Goal: Transaction & Acquisition: Purchase product/service

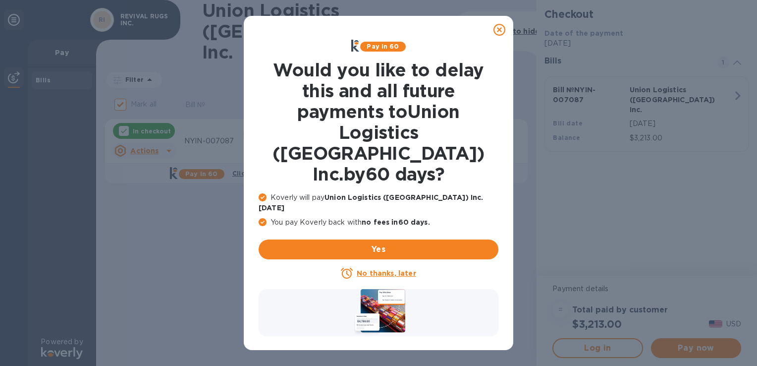
click at [502, 30] on icon at bounding box center [500, 30] width 12 height 12
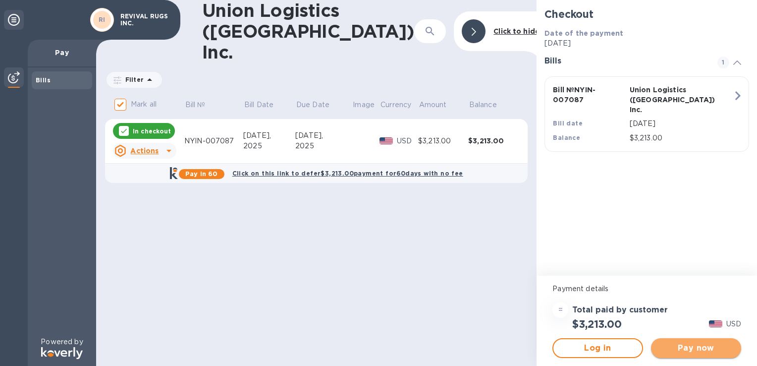
click at [720, 347] on span "Pay now" at bounding box center [696, 348] width 74 height 12
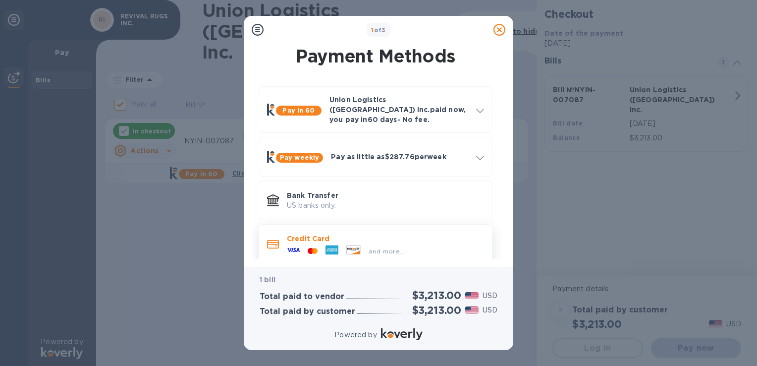
click at [406, 233] on p "Credit Card" at bounding box center [385, 238] width 197 height 10
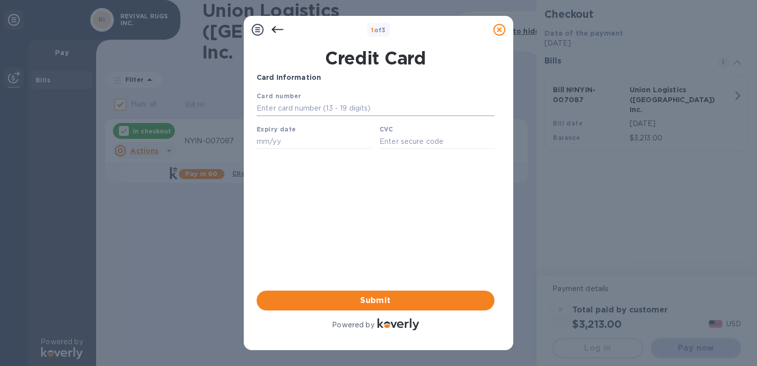
click at [313, 106] on input "text" at bounding box center [376, 108] width 238 height 15
type input "[CREDIT_CARD_NUMBER]"
paste input "07/28"
type input "07/28"
paste input "037"
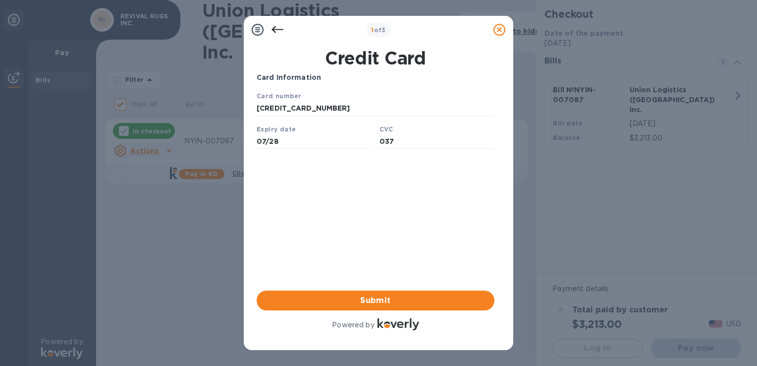
type input "037"
click at [419, 300] on span "Submit" at bounding box center [376, 300] width 222 height 12
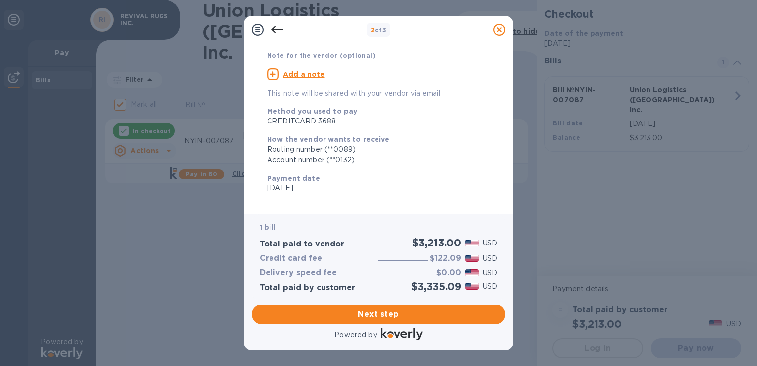
scroll to position [99, 0]
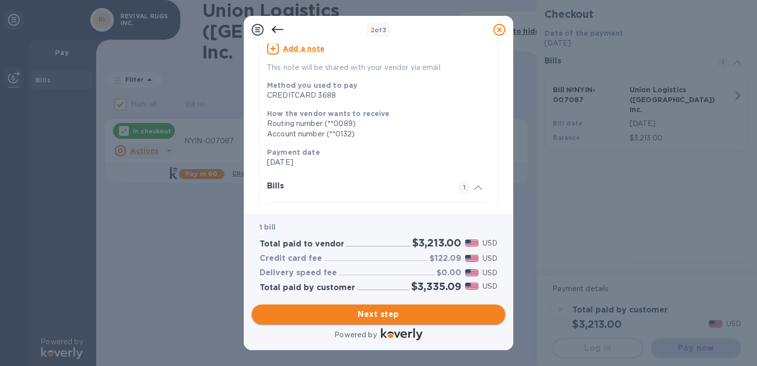
click at [404, 314] on span "Next step" at bounding box center [379, 314] width 238 height 12
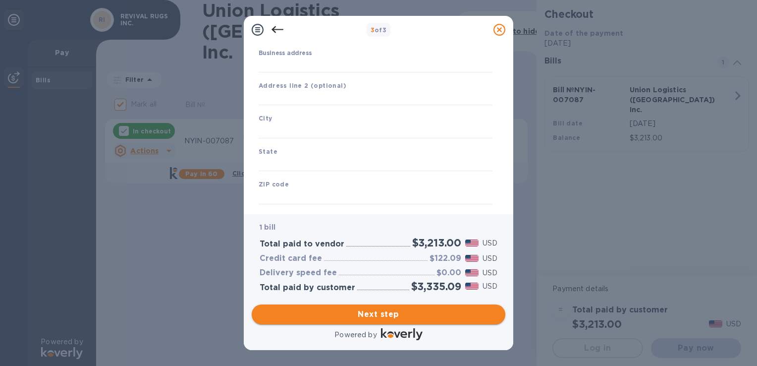
type input "[GEOGRAPHIC_DATA]"
click at [355, 63] on input "Business address" at bounding box center [376, 63] width 234 height 15
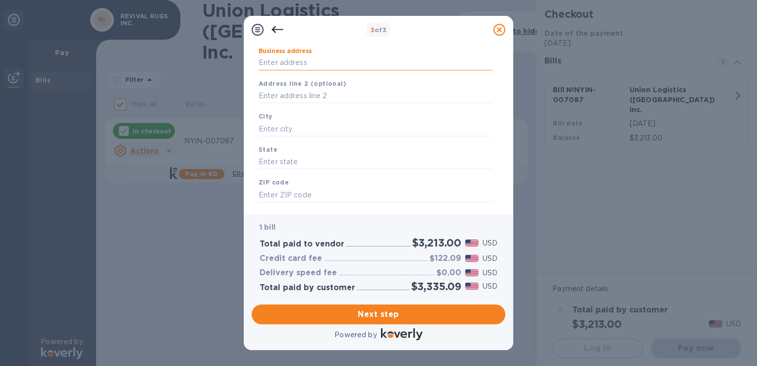
type input "[STREET_ADDRESS]"
type input "[GEOGRAPHIC_DATA]"
type input "CA"
type input "94612"
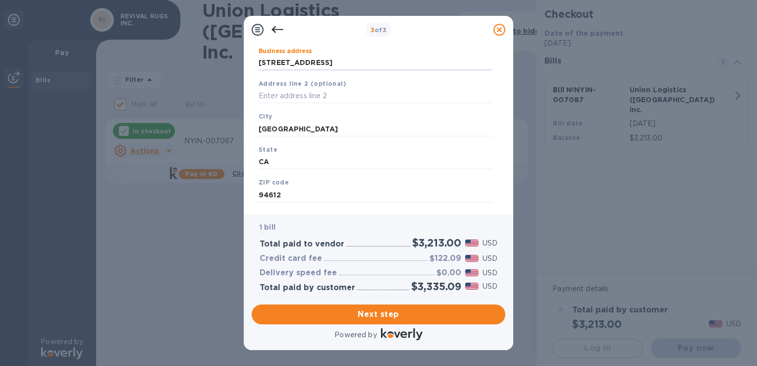
scroll to position [120, 0]
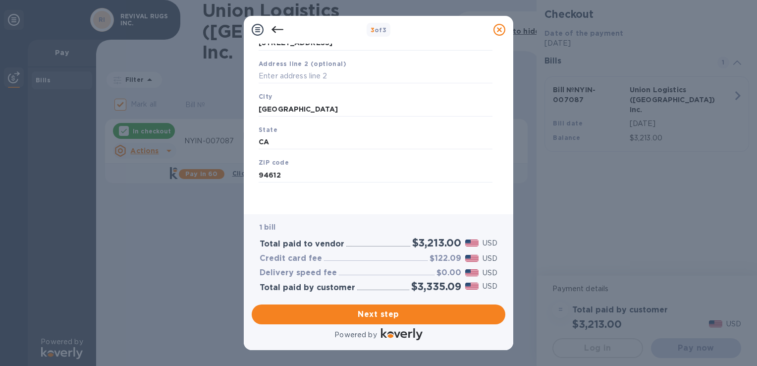
click at [474, 197] on div "Legal business name Please provide the legal name that appears on your SS-4 for…" at bounding box center [376, 84] width 242 height 243
click at [382, 315] on span "Next step" at bounding box center [379, 314] width 238 height 12
click at [295, 106] on input "[GEOGRAPHIC_DATA]" at bounding box center [376, 108] width 234 height 15
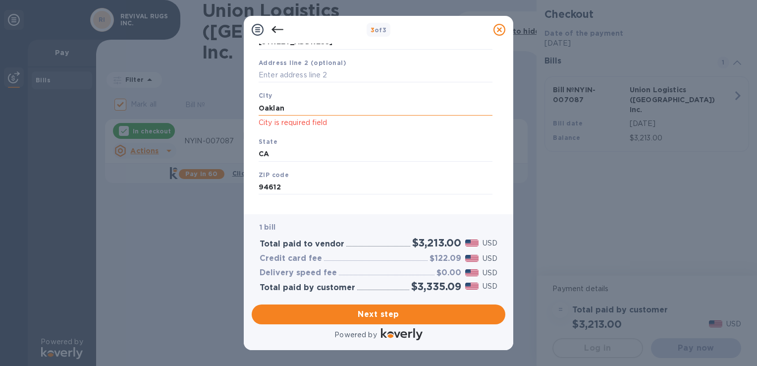
type input "[GEOGRAPHIC_DATA]"
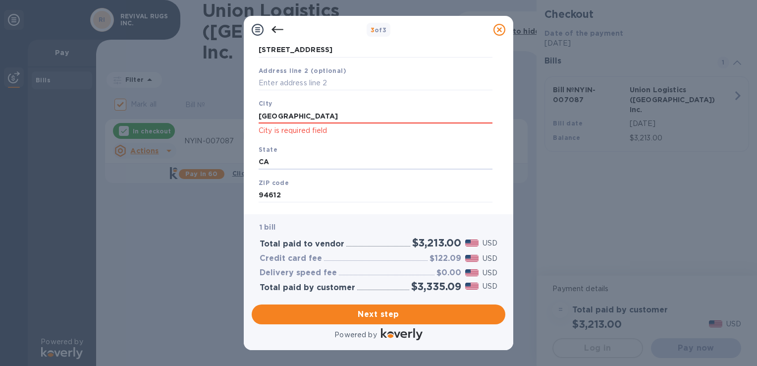
scroll to position [133, 0]
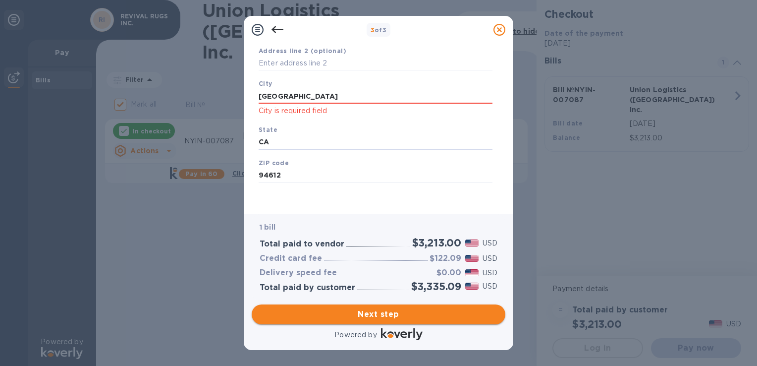
click at [403, 318] on span "Next step" at bounding box center [379, 314] width 238 height 12
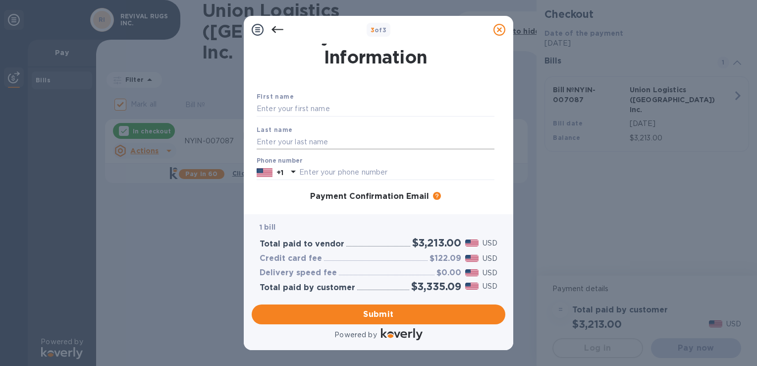
scroll to position [0, 0]
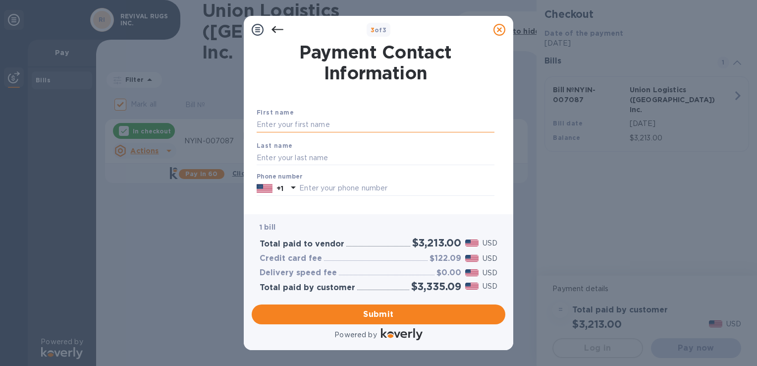
click at [359, 127] on input "text" at bounding box center [376, 124] width 238 height 15
type input "Merve"
type input "[PERSON_NAME]"
type input "9012958378"
type input "[EMAIL_ADDRESS][DOMAIN_NAME]"
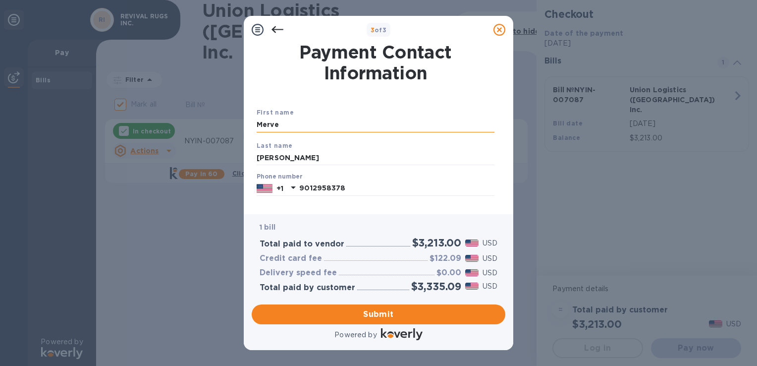
type input "[EMAIL_ADDRESS][DOMAIN_NAME]"
click at [336, 123] on input "Merve" at bounding box center [376, 124] width 238 height 15
click at [449, 156] on input "[PERSON_NAME]" at bounding box center [376, 157] width 238 height 15
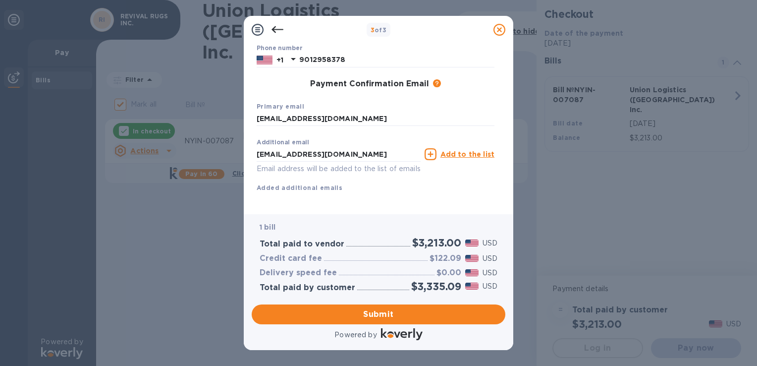
scroll to position [143, 0]
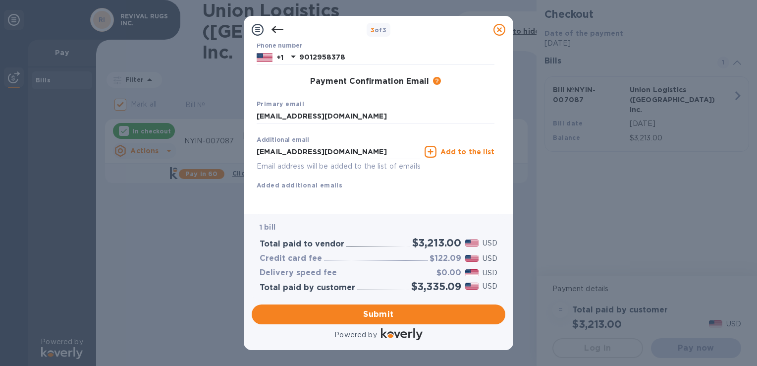
click at [453, 170] on div "Additional email [EMAIL_ADDRESS][DOMAIN_NAME] Email address will be added to th…" at bounding box center [376, 160] width 238 height 59
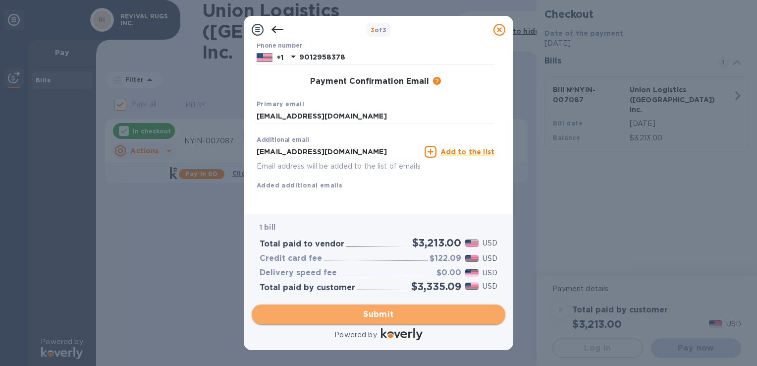
click at [433, 320] on span "Submit" at bounding box center [379, 314] width 238 height 12
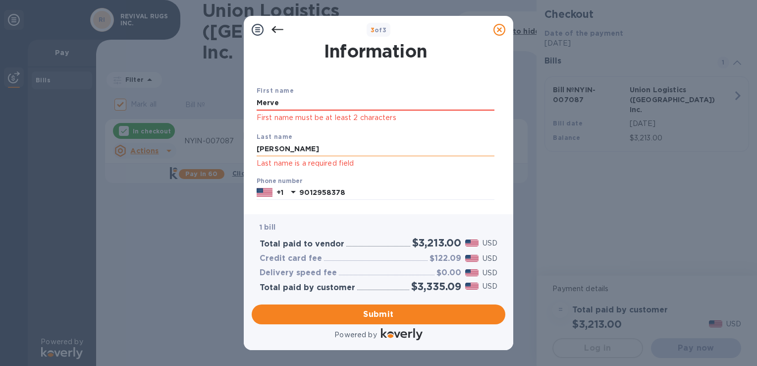
scroll to position [20, 0]
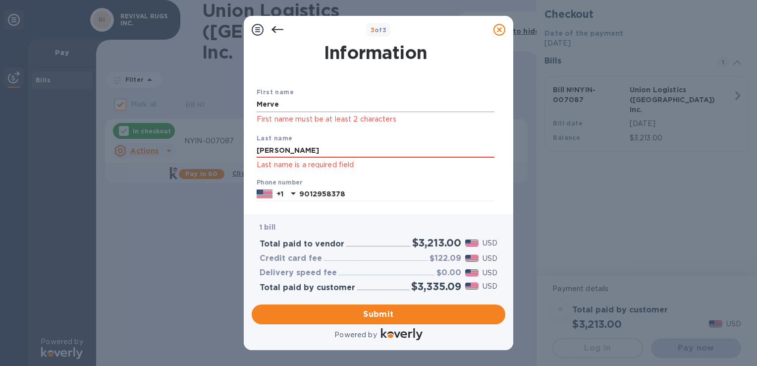
click at [304, 106] on input "Merve" at bounding box center [376, 104] width 238 height 15
type input "Merve"
click at [288, 151] on input "[PERSON_NAME]" at bounding box center [376, 150] width 238 height 15
type input "[PERSON_NAME]"
click at [398, 316] on span "Submit" at bounding box center [379, 314] width 238 height 12
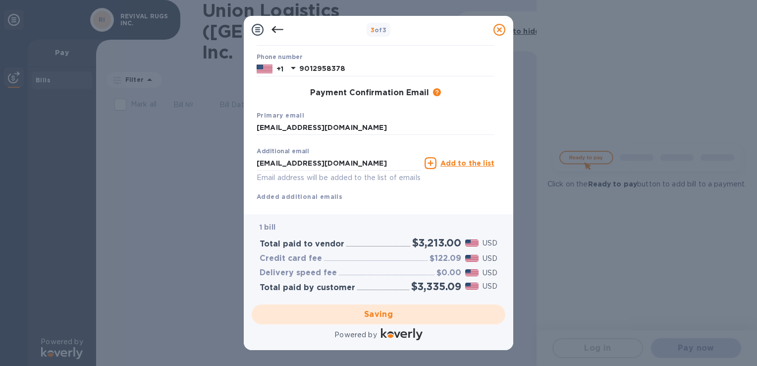
checkbox input "false"
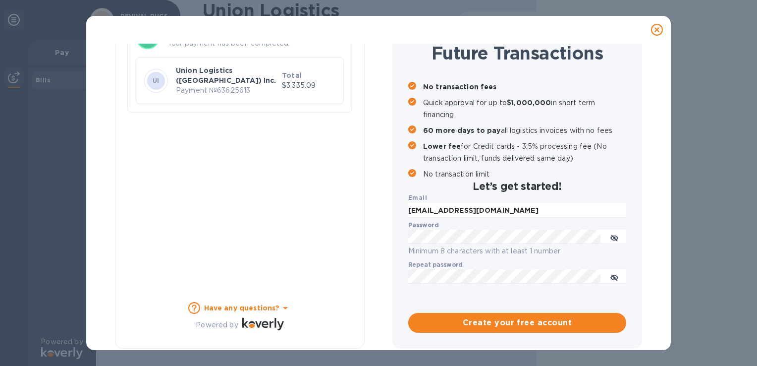
scroll to position [0, 0]
